Goal: Task Accomplishment & Management: Complete application form

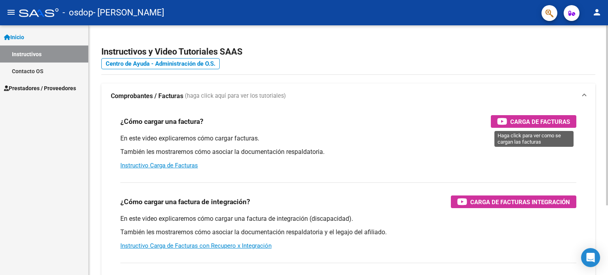
click at [547, 124] on span "Carga de Facturas" at bounding box center [540, 122] width 60 height 10
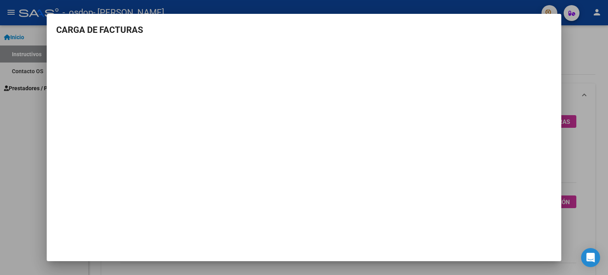
click at [572, 39] on div at bounding box center [304, 137] width 608 height 275
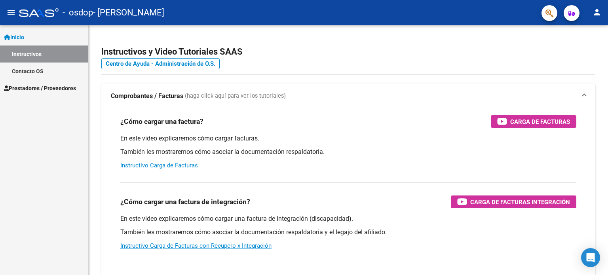
click at [70, 83] on link "Prestadores / Proveedores" at bounding box center [44, 88] width 88 height 17
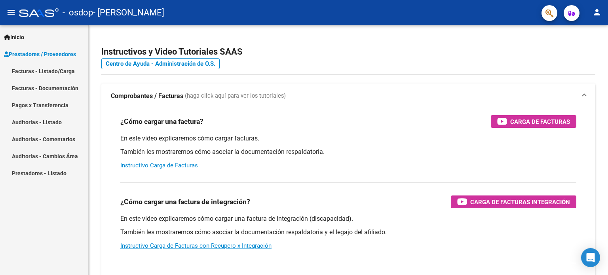
click at [48, 89] on link "Facturas - Documentación" at bounding box center [44, 88] width 88 height 17
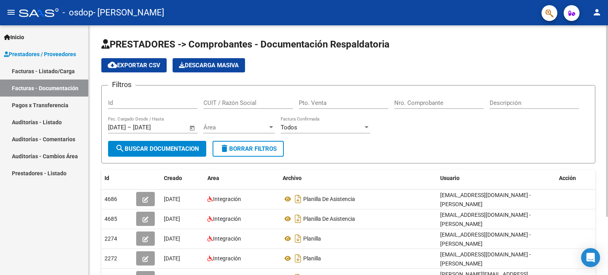
click at [607, 121] on div at bounding box center [607, 120] width 2 height 191
click at [120, 128] on input "[DATE]" at bounding box center [117, 127] width 18 height 7
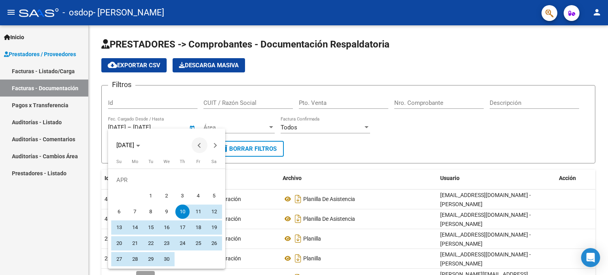
click at [199, 144] on button "Previous month" at bounding box center [199, 145] width 16 height 16
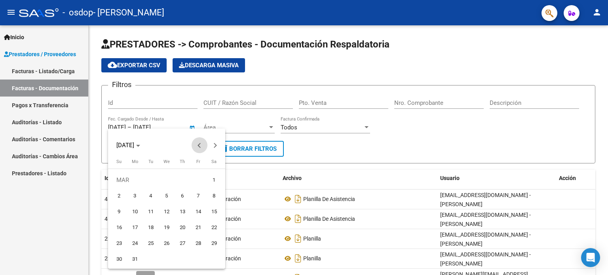
click at [199, 144] on button "Previous month" at bounding box center [199, 145] width 16 height 16
click at [186, 97] on div at bounding box center [304, 137] width 608 height 275
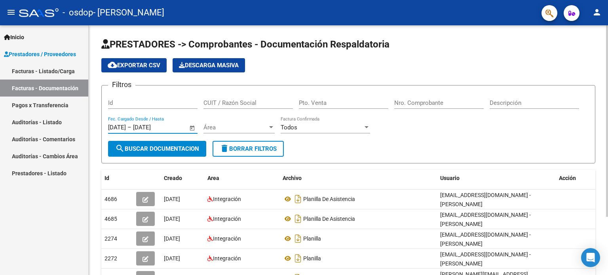
click at [182, 148] on span "search Buscar Documentacion" at bounding box center [157, 148] width 84 height 7
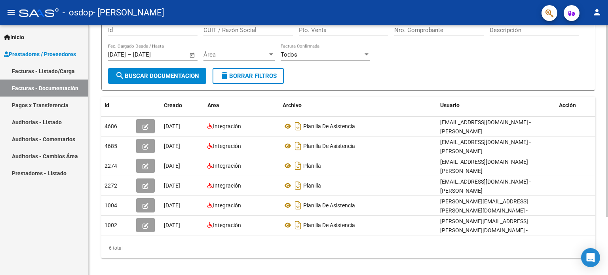
scroll to position [76, 0]
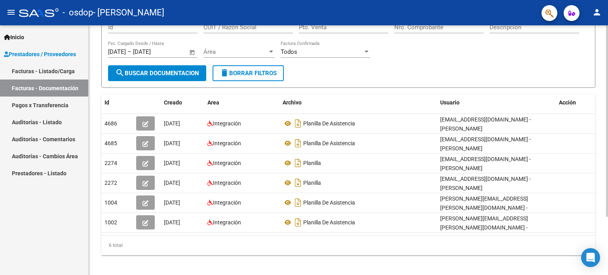
click at [187, 67] on button "search Buscar Documentacion" at bounding box center [157, 73] width 98 height 16
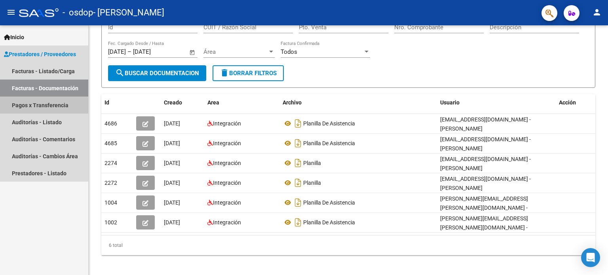
click at [41, 102] on link "Pagos x Transferencia" at bounding box center [44, 105] width 88 height 17
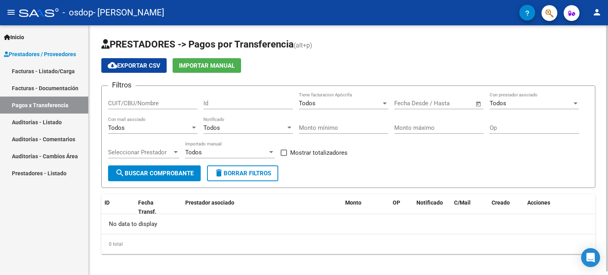
click at [165, 174] on span "search Buscar Comprobante" at bounding box center [154, 173] width 78 height 7
click at [47, 70] on link "Facturas - Listado/Carga" at bounding box center [44, 71] width 88 height 17
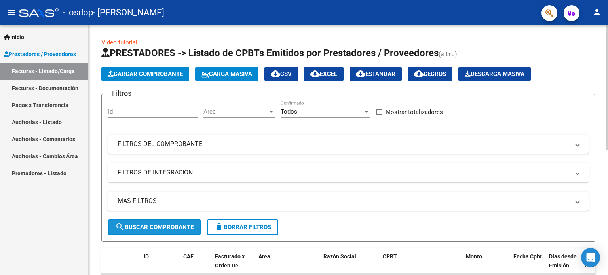
click at [146, 229] on span "search Buscar Comprobante" at bounding box center [154, 227] width 78 height 7
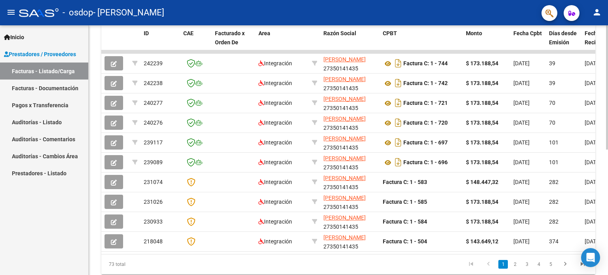
scroll to position [221, 0]
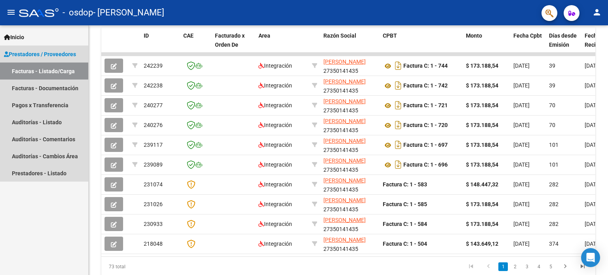
click at [76, 58] on span "Prestadores / Proveedores" at bounding box center [40, 54] width 72 height 9
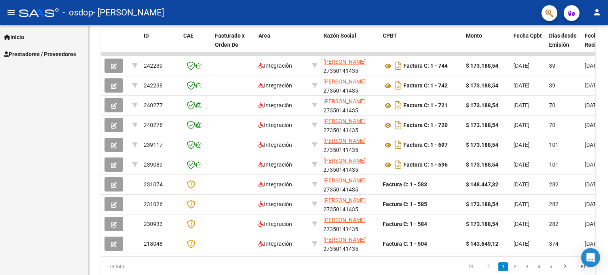
click at [72, 55] on span "Prestadores / Proveedores" at bounding box center [40, 54] width 72 height 9
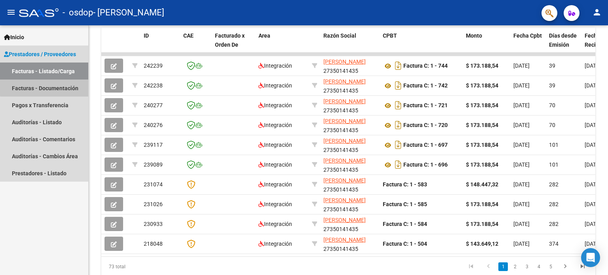
click at [67, 85] on link "Facturas - Documentación" at bounding box center [44, 88] width 88 height 17
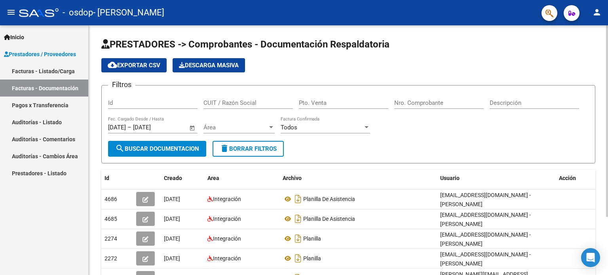
click at [162, 147] on span "search Buscar Documentacion" at bounding box center [157, 148] width 84 height 7
click at [60, 71] on link "Facturas - Listado/Carga" at bounding box center [44, 71] width 88 height 17
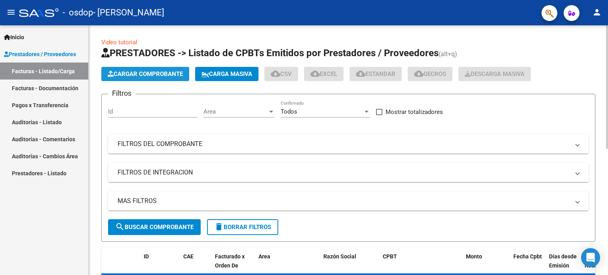
click at [146, 72] on span "Cargar Comprobante" at bounding box center [145, 73] width 75 height 7
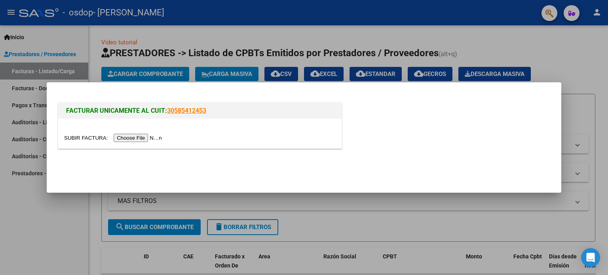
click at [142, 136] on input "file" at bounding box center [114, 138] width 100 height 8
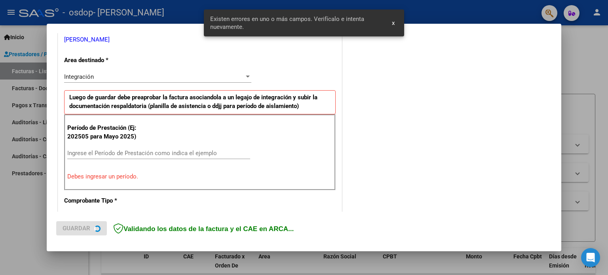
scroll to position [171, 0]
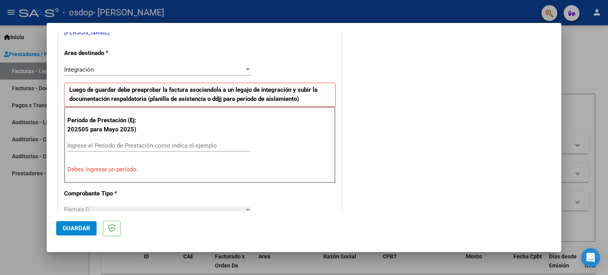
click at [148, 68] on div "Integración" at bounding box center [154, 69] width 180 height 7
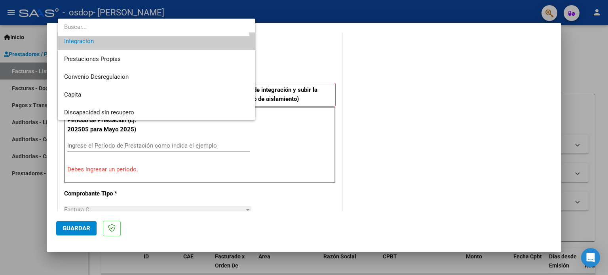
scroll to position [59, 0]
click at [230, 142] on div at bounding box center [304, 137] width 608 height 275
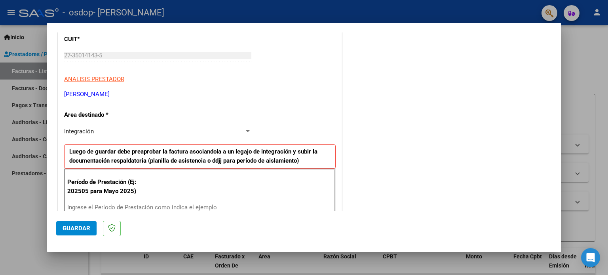
scroll to position [111, 0]
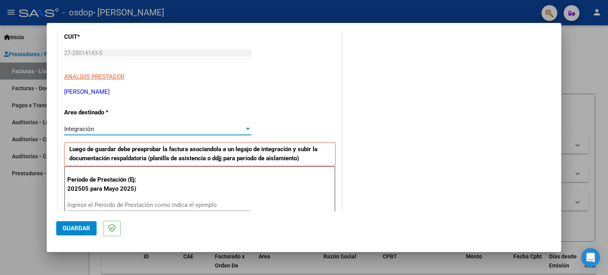
click at [101, 126] on div "Integración" at bounding box center [154, 128] width 180 height 7
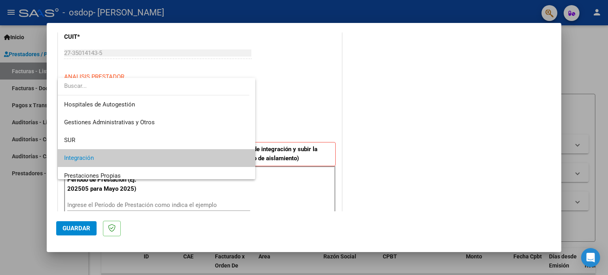
scroll to position [14, 0]
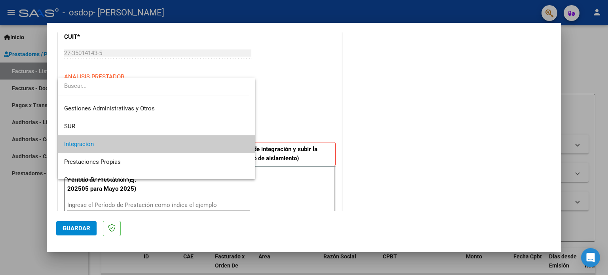
click at [315, 97] on div at bounding box center [304, 137] width 608 height 275
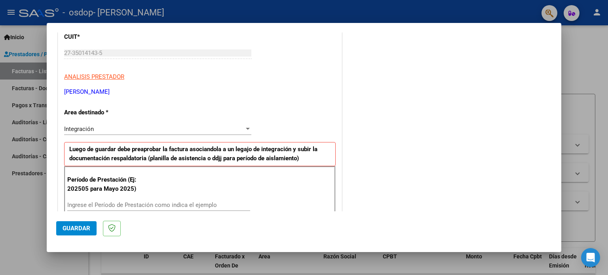
click at [132, 124] on div "Integración Seleccionar Area" at bounding box center [157, 129] width 187 height 12
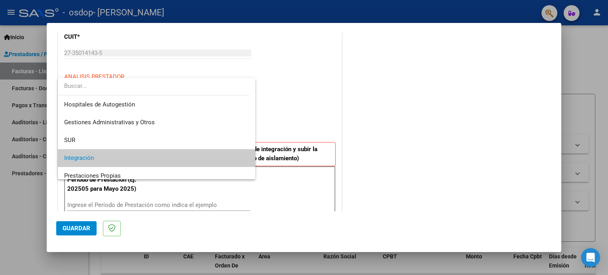
scroll to position [29, 0]
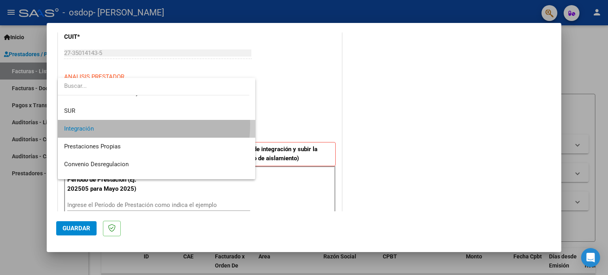
click at [132, 124] on span "Integración" at bounding box center [156, 129] width 185 height 18
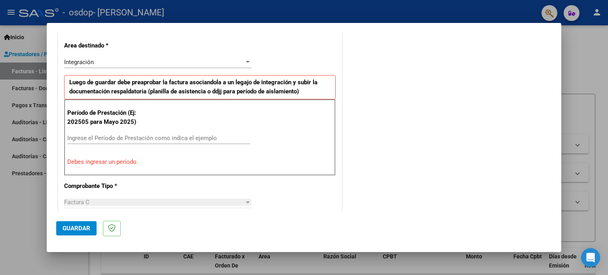
scroll to position [182, 0]
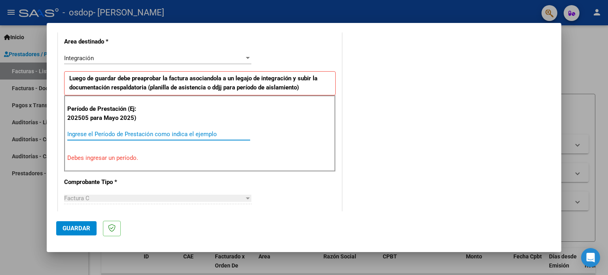
click at [183, 133] on input "Ingrese el Período de Prestación como indica el ejemplo" at bounding box center [158, 134] width 183 height 7
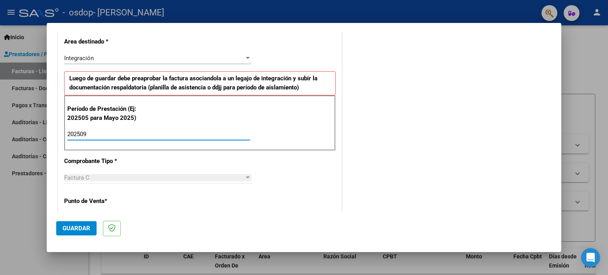
type input "202508"
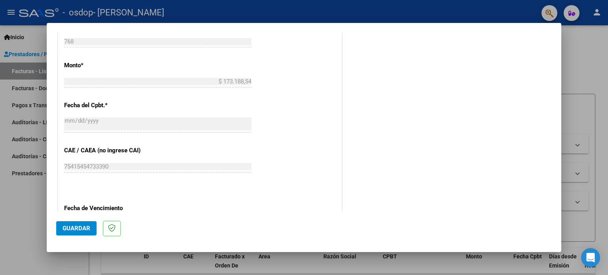
scroll to position [409, 0]
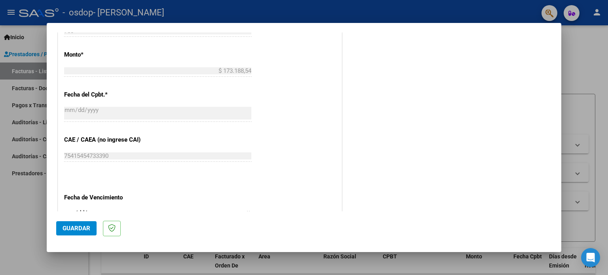
drag, startPoint x: 561, startPoint y: 108, endPoint x: 563, endPoint y: 162, distance: 53.9
click at [563, 162] on div "COMPROBANTE VER COMPROBANTE El comprobante fue leído exitosamente. DATOS DEL CO…" at bounding box center [304, 137] width 608 height 275
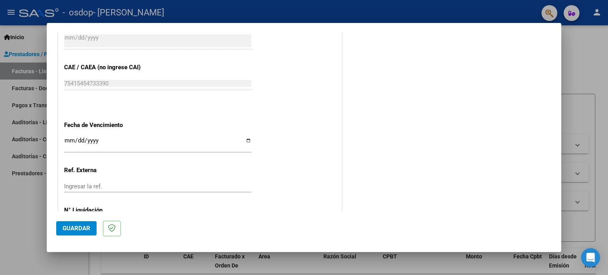
scroll to position [506, 0]
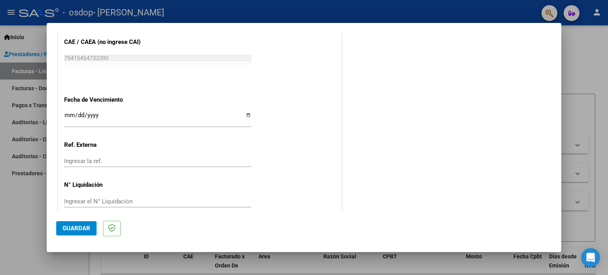
click at [247, 115] on input "Ingresar la fecha" at bounding box center [157, 118] width 187 height 13
click at [246, 112] on input "[DATE]" at bounding box center [157, 118] width 187 height 13
type input "[DATE]"
click at [129, 167] on div "Ingresar la ref." at bounding box center [157, 164] width 187 height 19
click at [85, 228] on span "Guardar" at bounding box center [77, 228] width 28 height 7
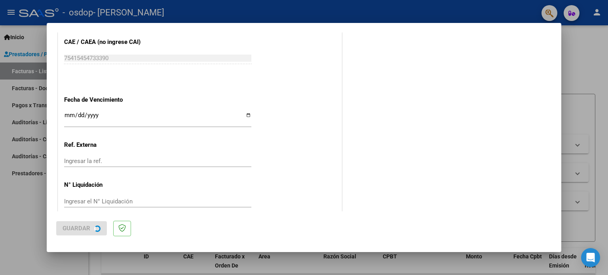
scroll to position [0, 0]
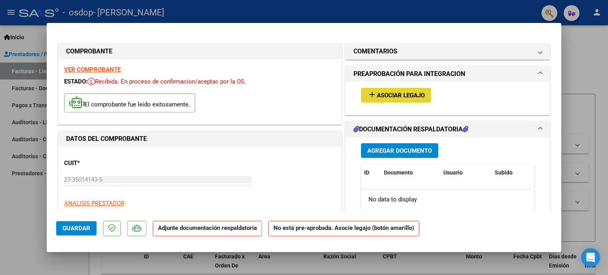
click at [396, 97] on span "Asociar Legajo" at bounding box center [401, 95] width 48 height 7
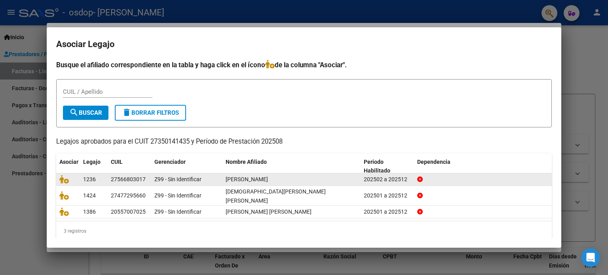
click at [208, 179] on div "Z99 - Sin Identificar" at bounding box center [186, 179] width 65 height 9
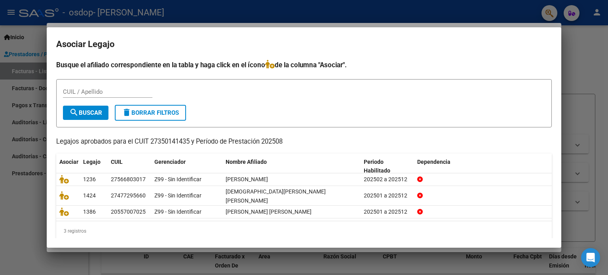
scroll to position [1, 0]
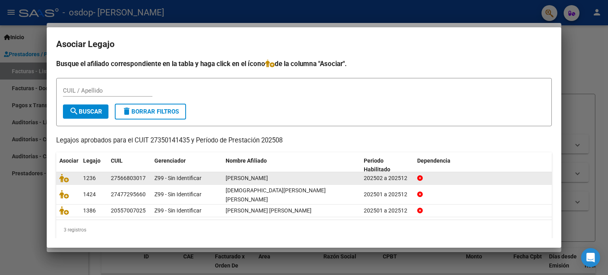
click at [318, 177] on div "[PERSON_NAME]" at bounding box center [292, 178] width 132 height 9
click at [146, 180] on div "27566803017" at bounding box center [129, 178] width 37 height 9
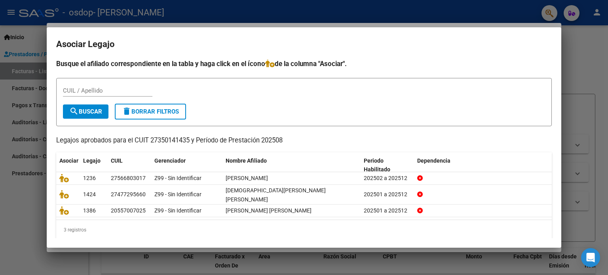
click at [597, 57] on div at bounding box center [304, 137] width 608 height 275
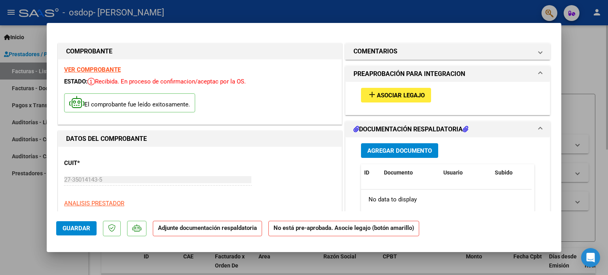
drag, startPoint x: 564, startPoint y: 63, endPoint x: 563, endPoint y: 74, distance: 10.7
click at [563, 74] on div at bounding box center [304, 137] width 608 height 275
type input "$ 0,00"
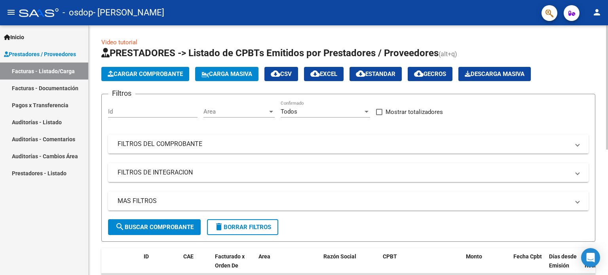
click at [119, 77] on button "Cargar Comprobante" at bounding box center [145, 74] width 88 height 14
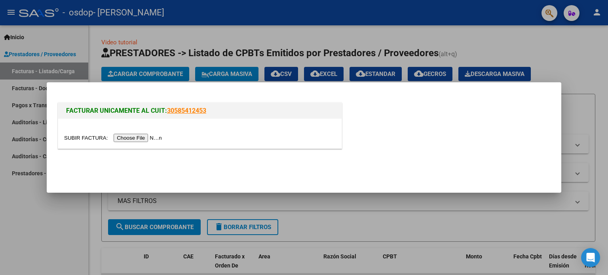
click at [127, 139] on input "file" at bounding box center [114, 138] width 100 height 8
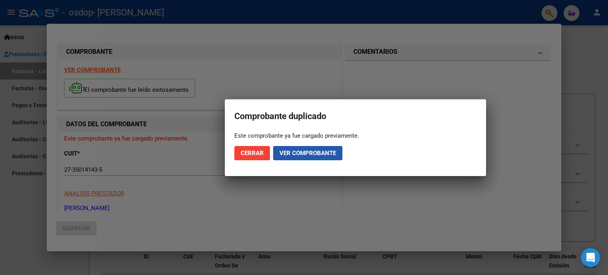
click at [335, 147] on button "Ver comprobante" at bounding box center [307, 153] width 69 height 14
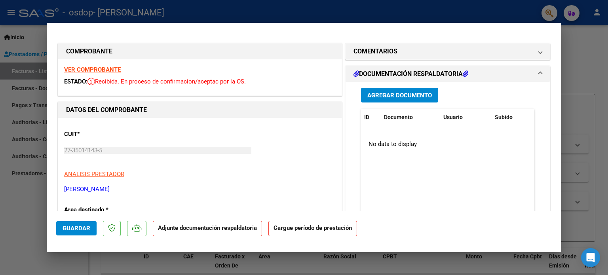
click at [421, 88] on button "Agregar Documento" at bounding box center [399, 95] width 77 height 15
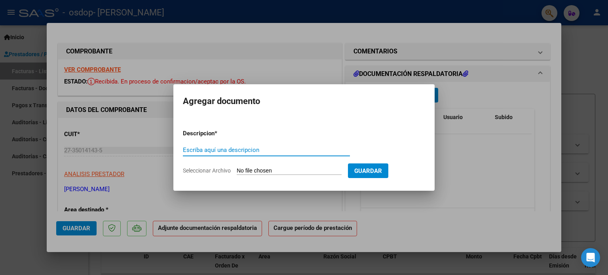
click at [313, 151] on input "Escriba aquí una descripcion" at bounding box center [266, 149] width 167 height 7
type input "planilla"
click at [304, 170] on input "Seleccionar Archivo" at bounding box center [289, 171] width 105 height 8
click at [309, 165] on form "Descripcion * planilla Escriba aquí una descripcion Seleccionar Archivo Guardar" at bounding box center [304, 152] width 242 height 58
click at [225, 169] on span "Seleccionar Archivo" at bounding box center [207, 170] width 48 height 6
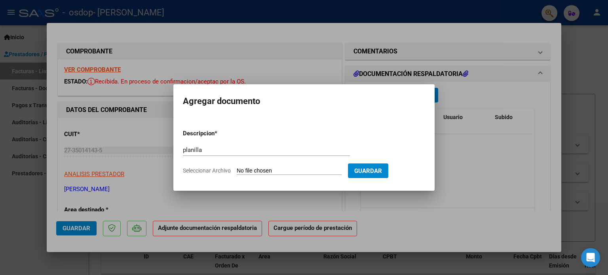
click at [237, 169] on input "Seleccionar Archivo" at bounding box center [289, 171] width 105 height 8
type input "C:\fakepath\Planilla [PERSON_NAME] Sep.pdf"
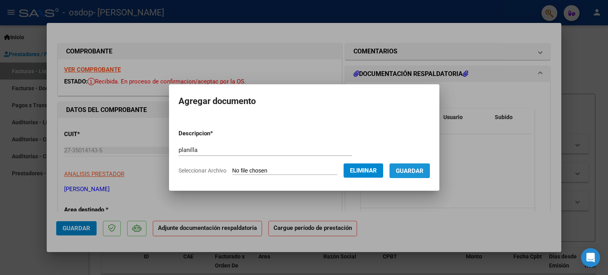
click at [419, 175] on button "Guardar" at bounding box center [409, 170] width 40 height 15
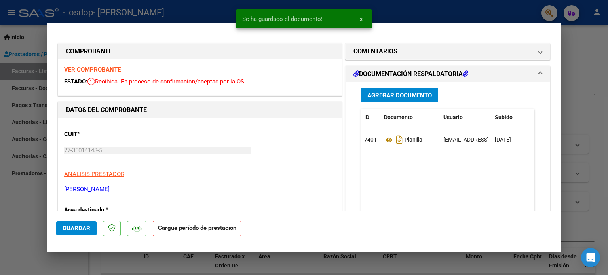
click at [174, 235] on strong "Cargue período de prestación" at bounding box center [197, 228] width 89 height 15
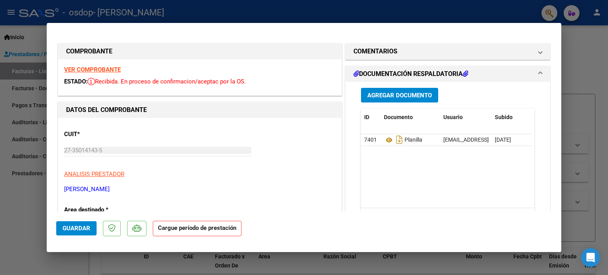
click at [291, 128] on div "CUIT * 27-35014143-5 Ingresar CUIT ANALISIS PRESTADOR [PERSON_NAME] [PERSON_NAM…" at bounding box center [199, 159] width 271 height 70
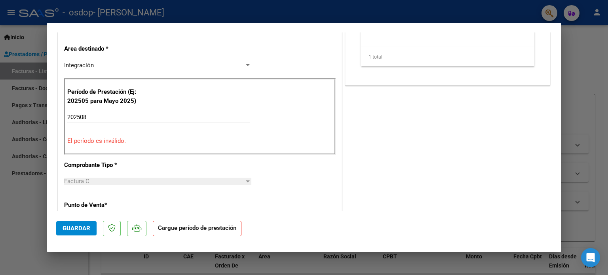
scroll to position [158, 0]
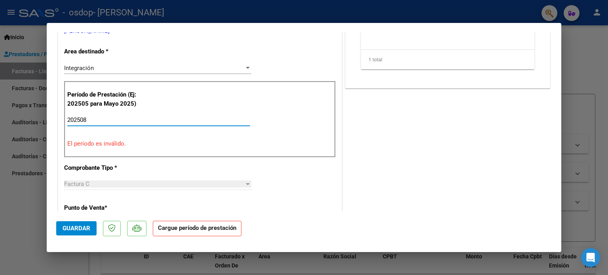
click at [188, 116] on input "202508" at bounding box center [158, 119] width 183 height 7
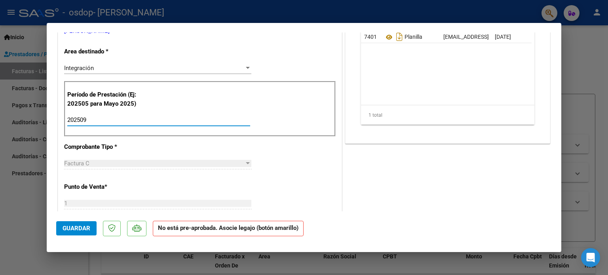
type input "202509"
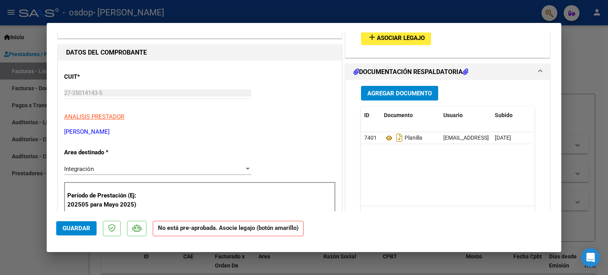
scroll to position [0, 0]
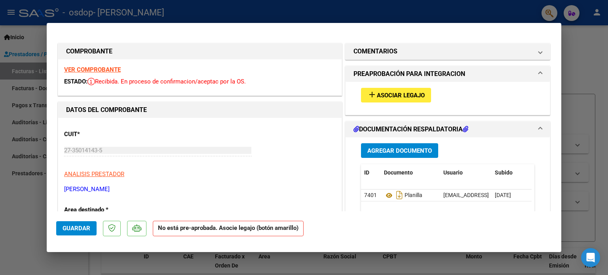
click at [390, 95] on span "Asociar Legajo" at bounding box center [401, 95] width 48 height 7
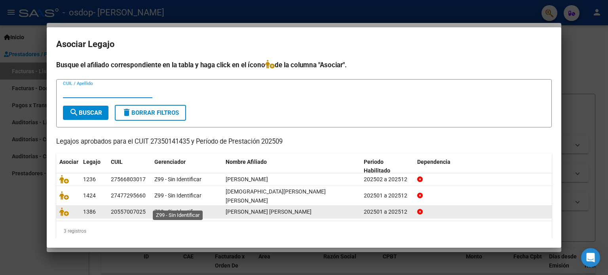
click at [201, 208] on span "Z99 - Sin Identificar" at bounding box center [177, 211] width 47 height 6
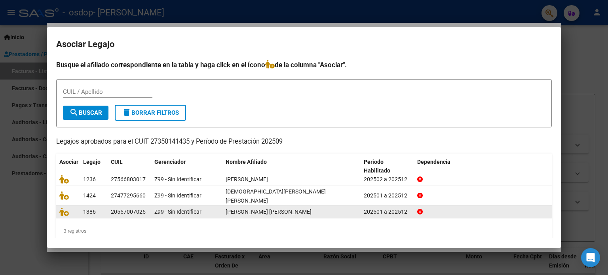
click at [107, 206] on datatable-body-cell "1386" at bounding box center [94, 212] width 28 height 12
click at [63, 207] on icon at bounding box center [63, 211] width 9 height 9
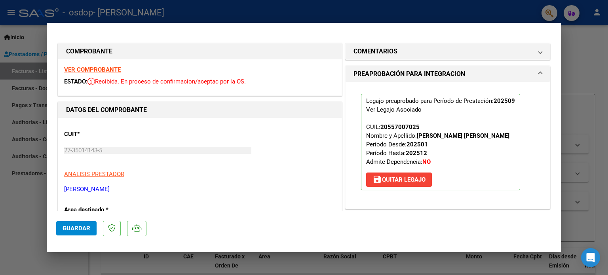
click at [80, 227] on span "Guardar" at bounding box center [77, 228] width 28 height 7
click at [70, 231] on span "Guardar" at bounding box center [77, 228] width 28 height 7
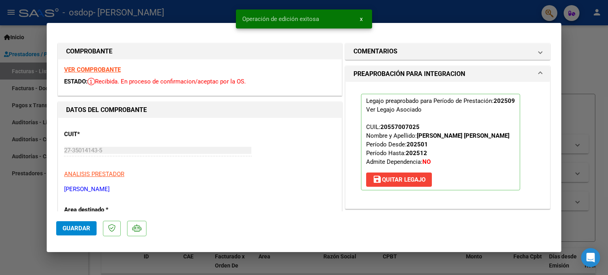
click at [27, 246] on div at bounding box center [304, 137] width 608 height 275
type input "$ 0,00"
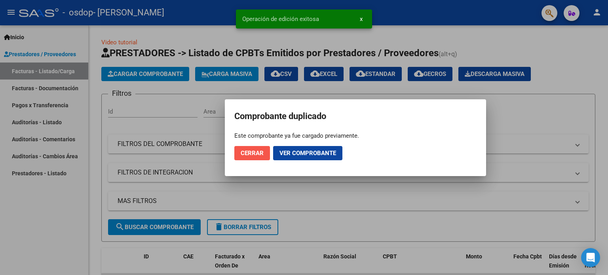
click at [252, 150] on span "Cerrar" at bounding box center [252, 153] width 23 height 7
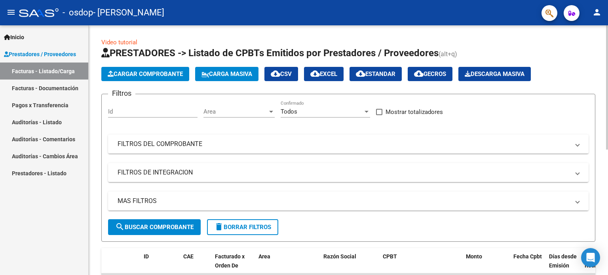
scroll to position [104, 0]
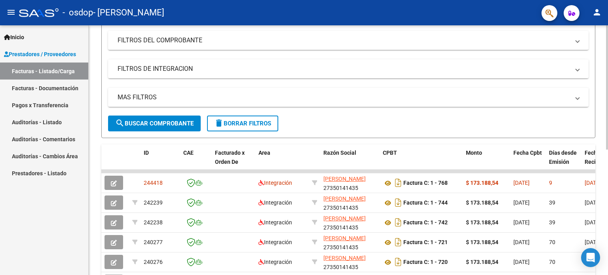
click at [607, 128] on div at bounding box center [607, 140] width 2 height 124
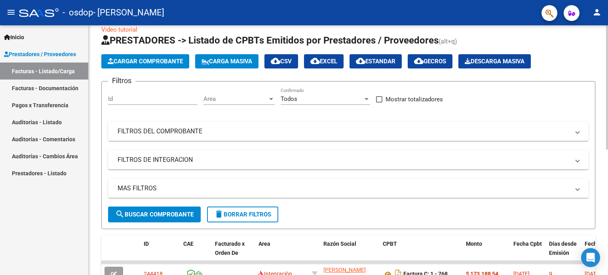
scroll to position [0, 0]
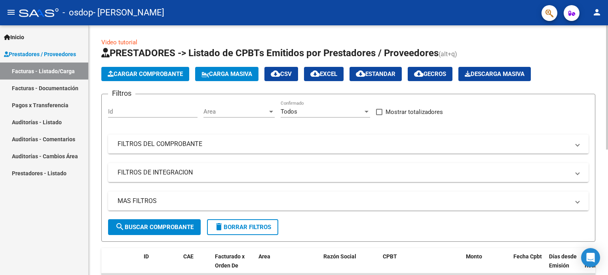
click at [607, 30] on div at bounding box center [607, 87] width 2 height 124
click at [32, 35] on link "Inicio" at bounding box center [44, 36] width 88 height 17
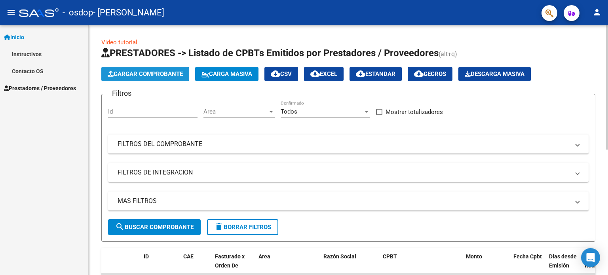
click at [147, 78] on button "Cargar Comprobante" at bounding box center [145, 74] width 88 height 14
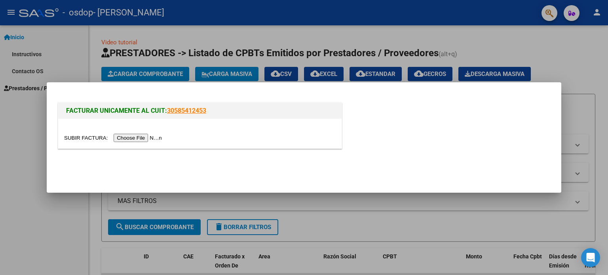
click at [135, 135] on input "file" at bounding box center [114, 138] width 100 height 8
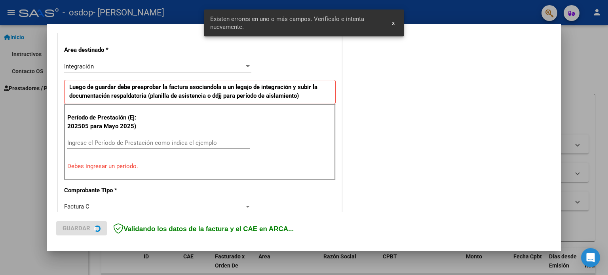
scroll to position [185, 0]
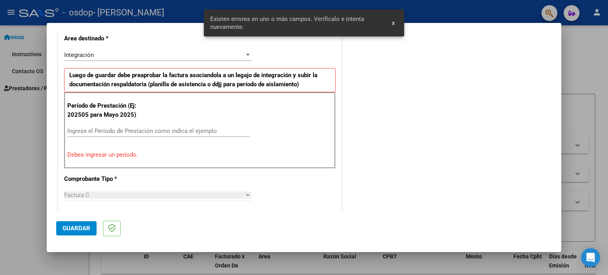
click at [126, 135] on div "Ingrese el Período de Prestación como indica el ejemplo" at bounding box center [158, 131] width 183 height 12
click at [125, 129] on input "Ingrese el Período de Prestación como indica el ejemplo" at bounding box center [158, 130] width 183 height 7
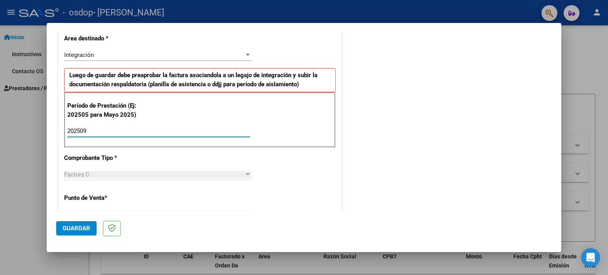
type input "202509"
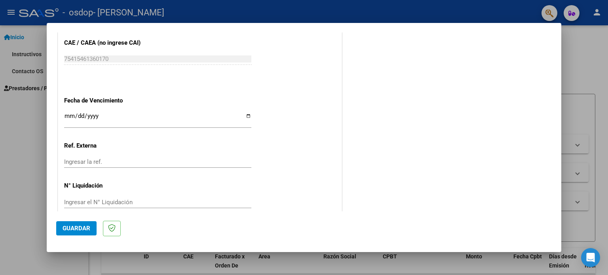
scroll to position [516, 0]
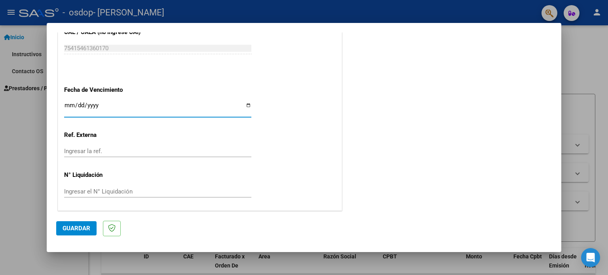
click at [70, 106] on input "Ingresar la fecha" at bounding box center [157, 108] width 187 height 13
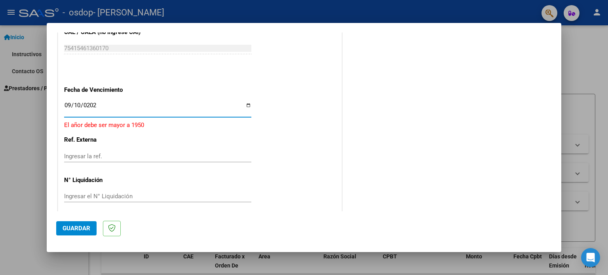
type input "[DATE]"
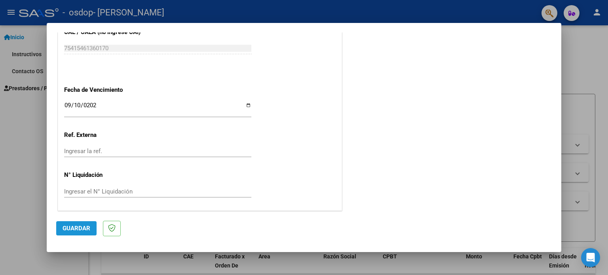
click at [83, 231] on span "Guardar" at bounding box center [77, 228] width 28 height 7
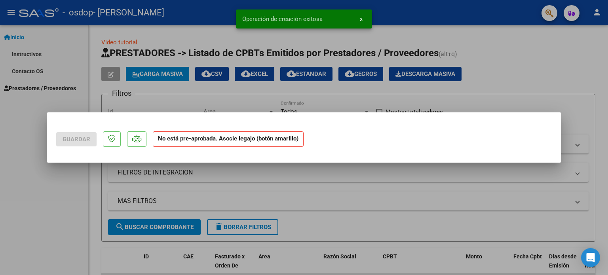
scroll to position [0, 0]
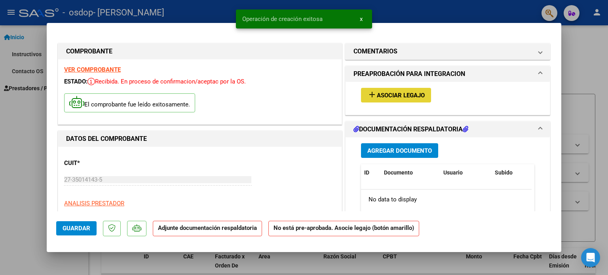
click at [404, 99] on span "Asociar Legajo" at bounding box center [401, 95] width 48 height 7
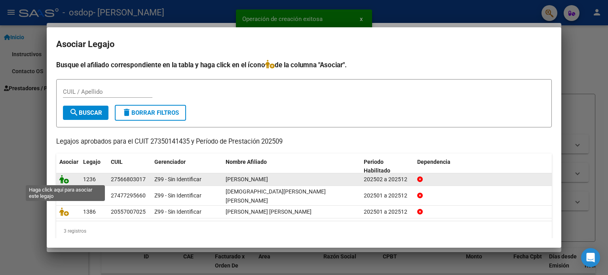
click at [65, 180] on icon at bounding box center [63, 179] width 9 height 9
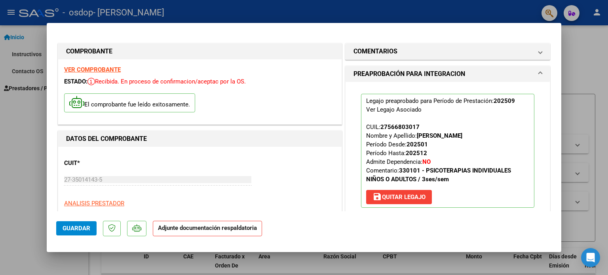
click at [182, 226] on strong "Adjunte documentación respaldatoria" at bounding box center [207, 227] width 99 height 7
click at [218, 231] on strong "Adjunte documentación respaldatoria" at bounding box center [207, 227] width 99 height 7
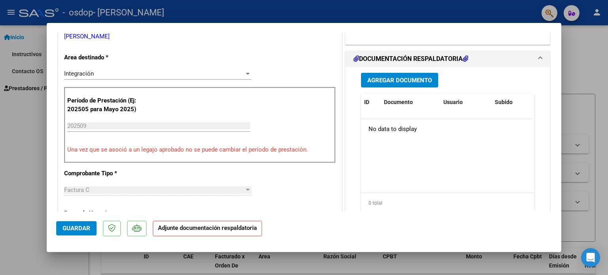
scroll to position [196, 0]
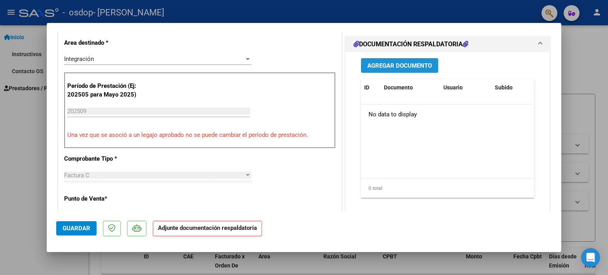
click at [389, 63] on span "Agregar Documento" at bounding box center [399, 65] width 64 height 7
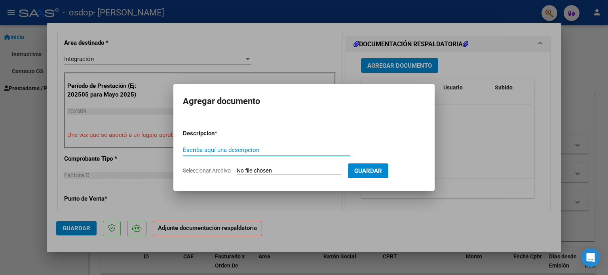
click at [272, 154] on div "Escriba aquí una descripcion" at bounding box center [266, 150] width 167 height 12
type input "Planilla"
click at [255, 172] on input "Seleccionar Archivo" at bounding box center [289, 171] width 105 height 8
type input "C:\fakepath\septiembre [PERSON_NAME].pdf"
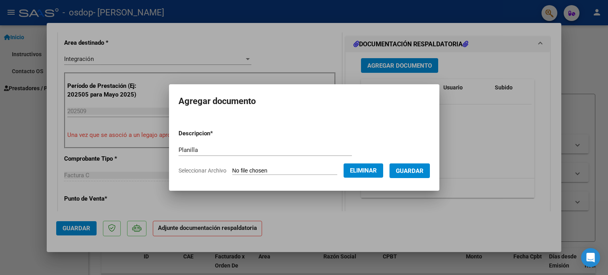
click at [428, 165] on button "Guardar" at bounding box center [409, 170] width 40 height 15
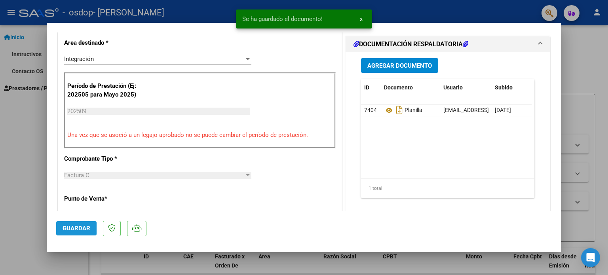
click at [77, 231] on span "Guardar" at bounding box center [77, 228] width 28 height 7
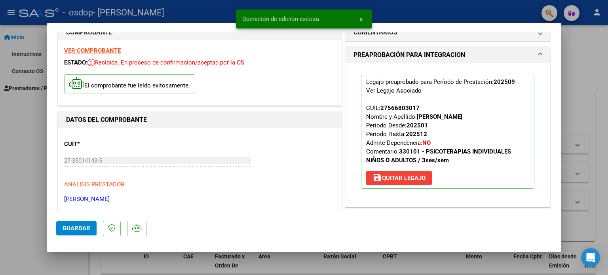
scroll to position [0, 0]
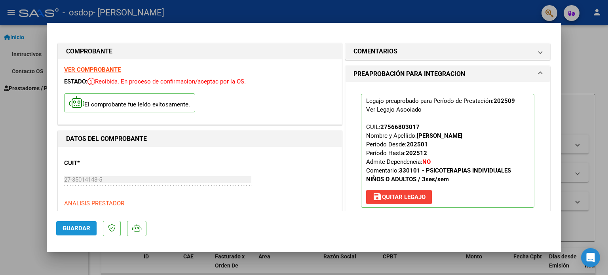
click at [74, 225] on span "Guardar" at bounding box center [77, 228] width 28 height 7
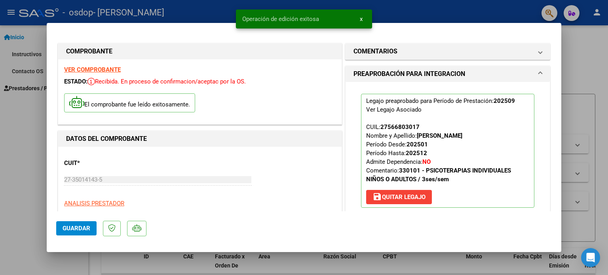
click at [580, 40] on div at bounding box center [304, 137] width 608 height 275
type input "$ 0,00"
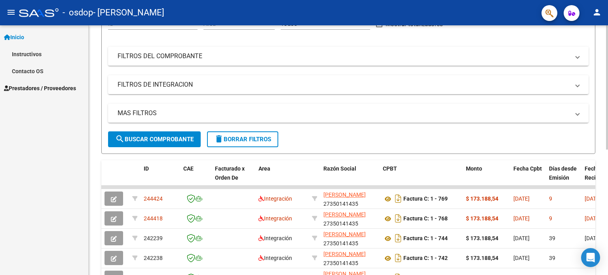
scroll to position [89, 0]
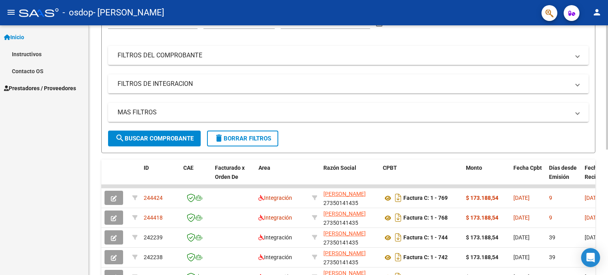
click at [607, 104] on div at bounding box center [607, 132] width 2 height 124
click at [166, 140] on span "search Buscar Comprobante" at bounding box center [154, 138] width 78 height 7
click at [55, 87] on span "Prestadores / Proveedores" at bounding box center [40, 88] width 72 height 9
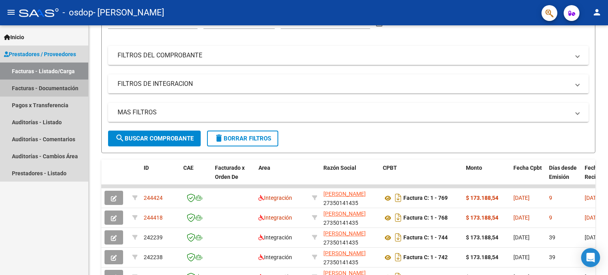
click at [59, 85] on link "Facturas - Documentación" at bounding box center [44, 88] width 88 height 17
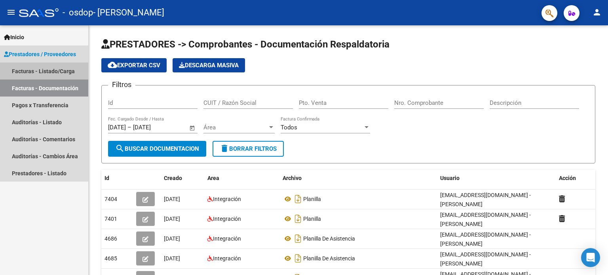
click at [72, 72] on link "Facturas - Listado/Carga" at bounding box center [44, 71] width 88 height 17
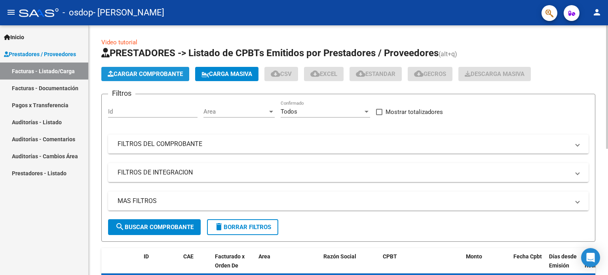
click at [131, 77] on span "Cargar Comprobante" at bounding box center [145, 73] width 75 height 7
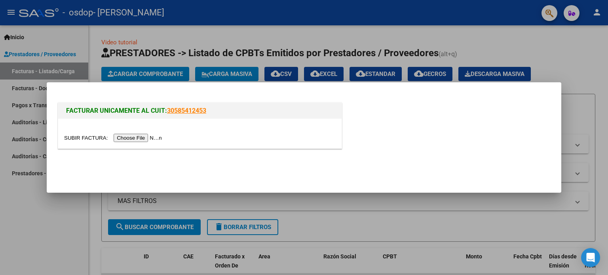
click at [139, 140] on input "file" at bounding box center [114, 138] width 100 height 8
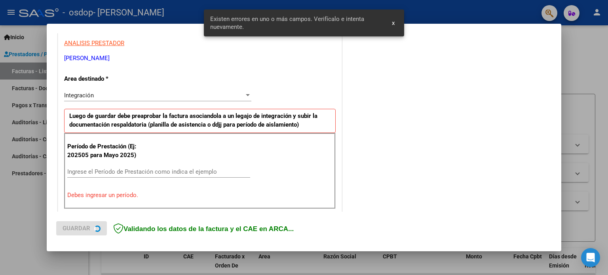
scroll to position [171, 0]
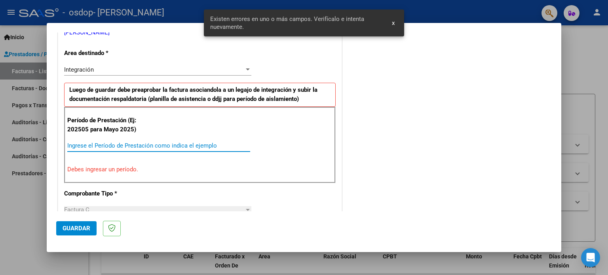
click at [137, 146] on input "Ingrese el Período de Prestación como indica el ejemplo" at bounding box center [158, 145] width 183 height 7
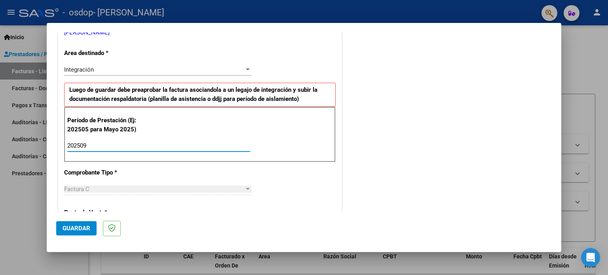
type input "202509"
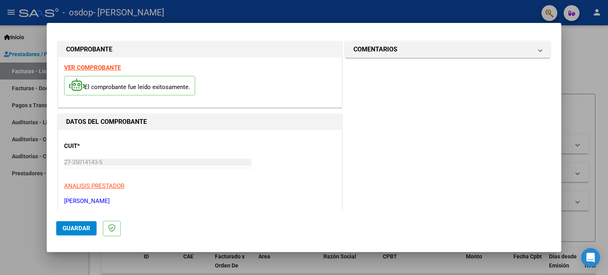
scroll to position [0, 0]
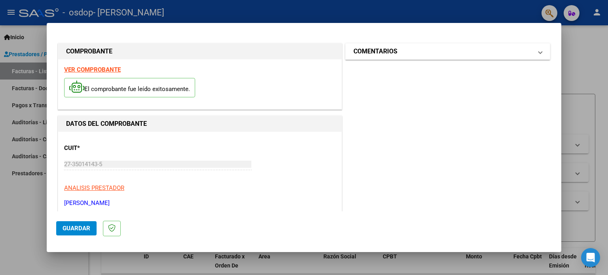
click at [498, 55] on mat-panel-title "COMENTARIOS" at bounding box center [442, 51] width 179 height 9
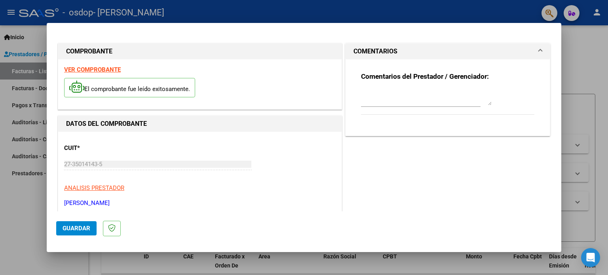
drag, startPoint x: 554, startPoint y: 59, endPoint x: 555, endPoint y: 106, distance: 46.3
click at [555, 106] on mat-dialog-content "COMPROBANTE VER COMPROBANTE El comprobante fue leído exitosamente. DATOS DEL CO…" at bounding box center [304, 121] width 514 height 179
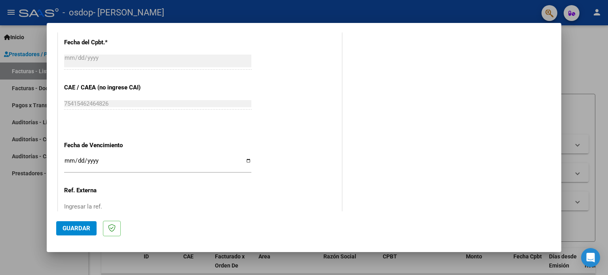
scroll to position [516, 0]
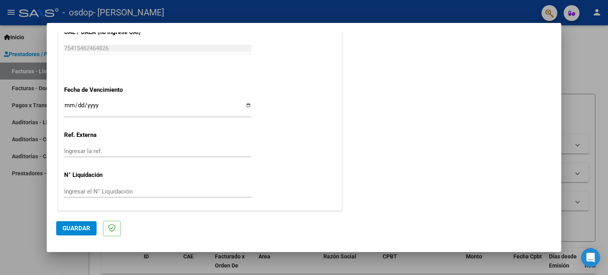
click at [243, 106] on input "Ingresar la fecha" at bounding box center [157, 108] width 187 height 13
click at [248, 106] on input "[DATE]" at bounding box center [157, 108] width 187 height 13
type input "[DATE]"
click at [89, 227] on span "Guardar" at bounding box center [77, 228] width 28 height 7
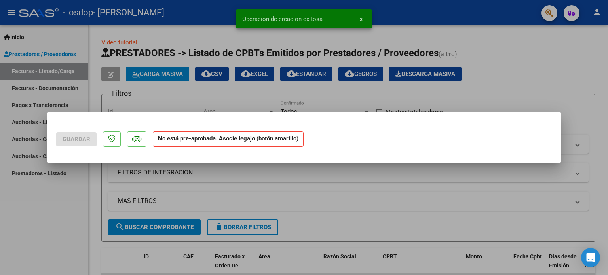
scroll to position [0, 0]
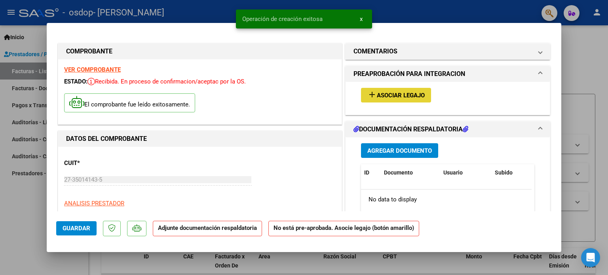
click at [388, 97] on span "Asociar Legajo" at bounding box center [401, 95] width 48 height 7
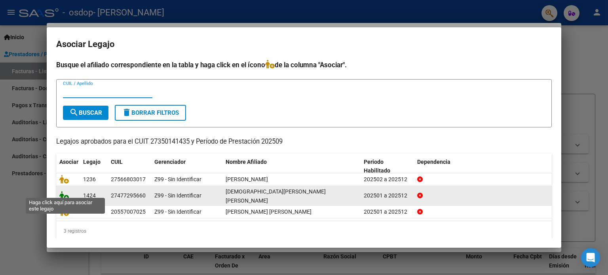
click at [65, 194] on icon at bounding box center [63, 195] width 9 height 9
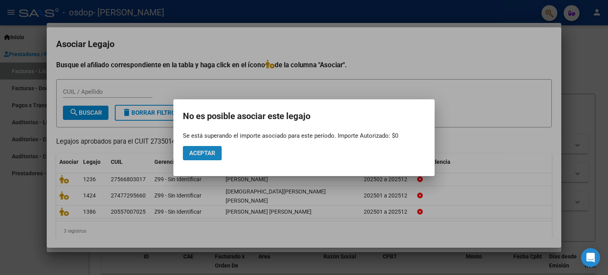
click at [206, 149] on button "Aceptar" at bounding box center [202, 153] width 39 height 14
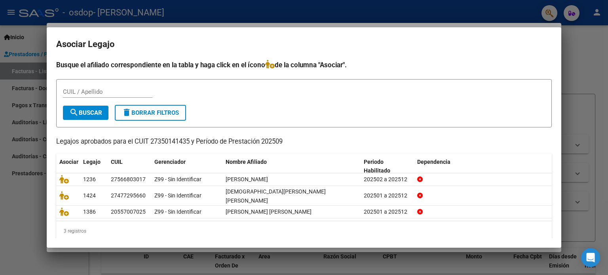
click at [570, 57] on div at bounding box center [304, 137] width 608 height 275
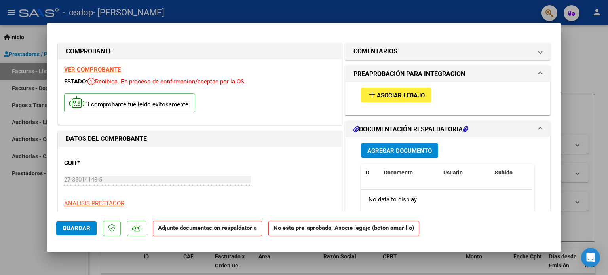
click at [578, 66] on div at bounding box center [304, 137] width 608 height 275
type input "$ 0,00"
